Goal: Task Accomplishment & Management: Use online tool/utility

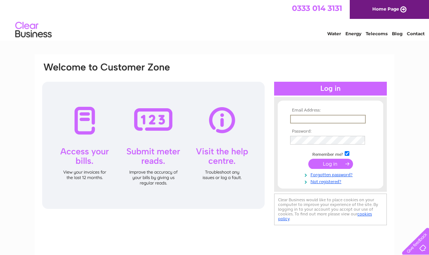
type input "lucygoddard@virginmedia.com"
click at [330, 164] on input "submit" at bounding box center [330, 164] width 45 height 10
click at [330, 161] on input "submit" at bounding box center [330, 163] width 45 height 10
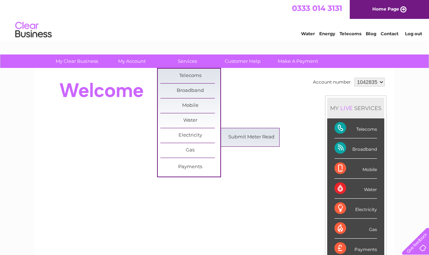
click at [254, 135] on link "Submit Meter Read" at bounding box center [251, 137] width 60 height 15
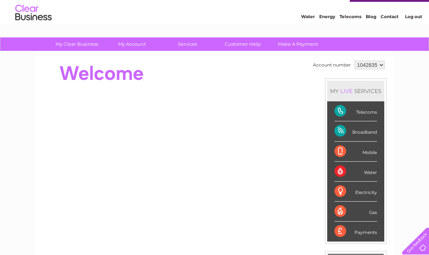
scroll to position [18, 0]
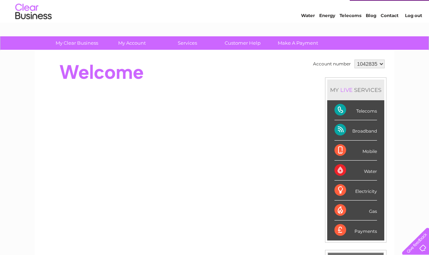
click at [363, 192] on div "Electricity" at bounding box center [355, 191] width 43 height 20
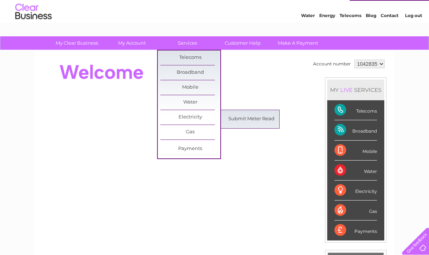
click at [262, 113] on link "Submit Meter Read" at bounding box center [251, 119] width 60 height 15
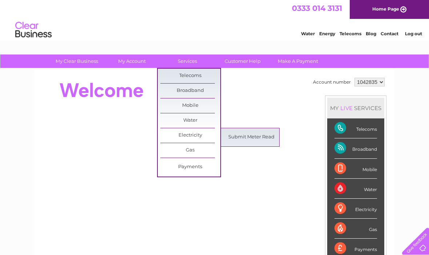
click at [264, 135] on link "Submit Meter Read" at bounding box center [251, 137] width 60 height 15
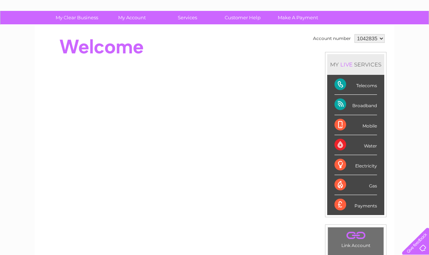
scroll to position [43, 0]
